Goal: Navigation & Orientation: Find specific page/section

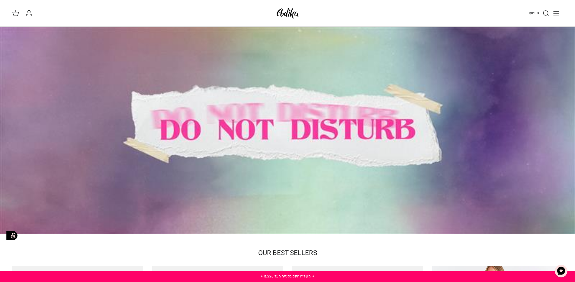
click at [431, 78] on div at bounding box center [287, 130] width 575 height 207
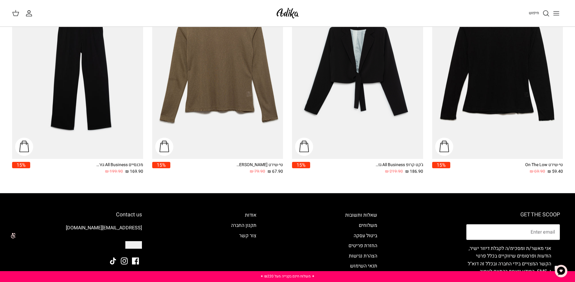
scroll to position [1029, 0]
